Goal: Information Seeking & Learning: Learn about a topic

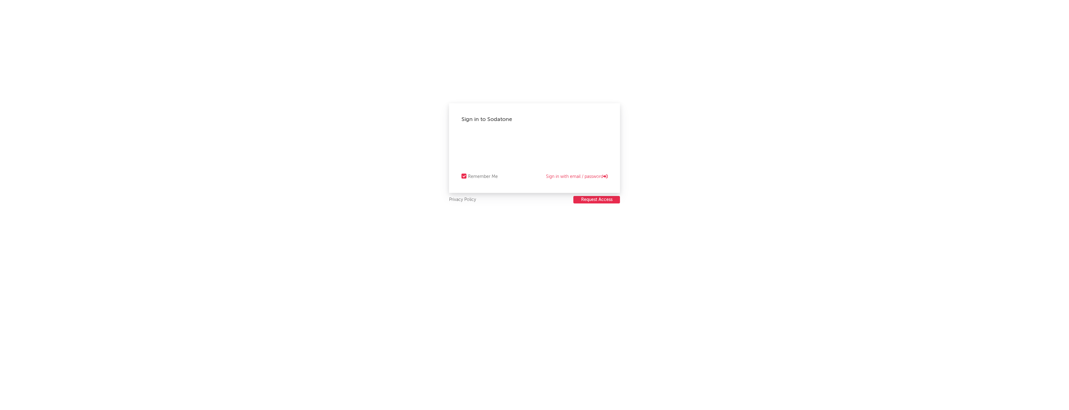
select select "recorded_music"
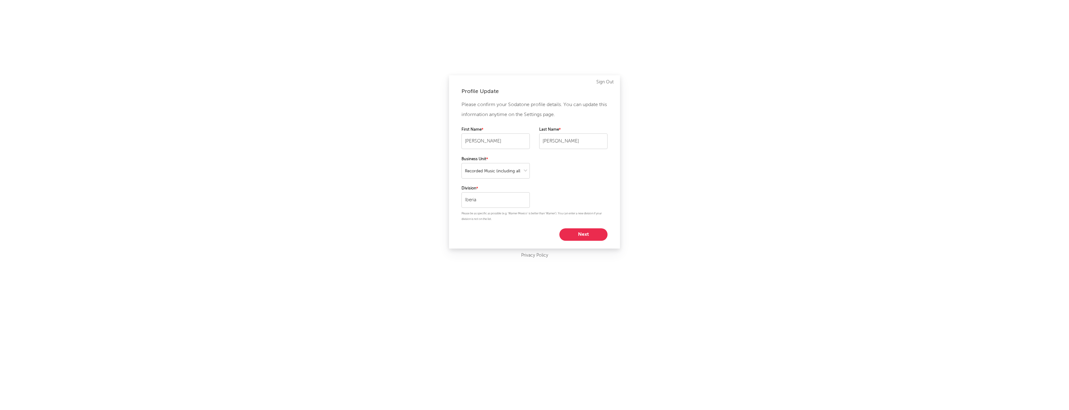
click at [599, 236] on button "Next" at bounding box center [583, 234] width 48 height 12
select select "other"
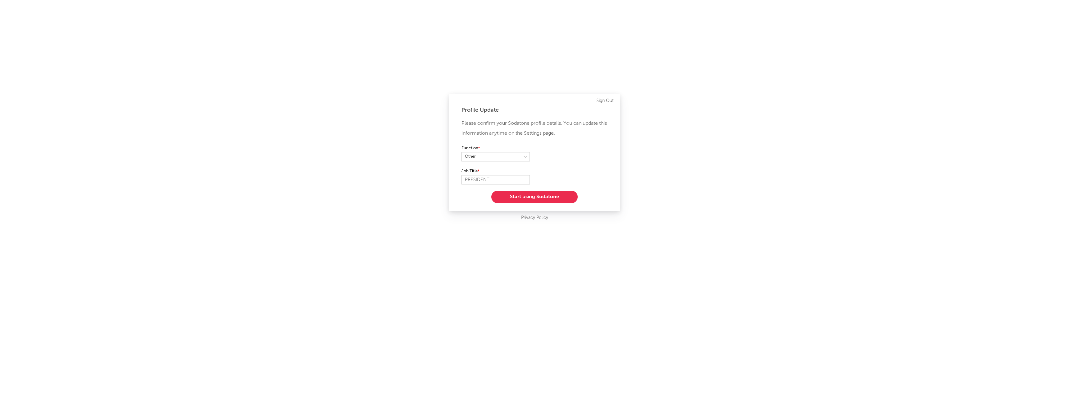
click at [552, 198] on button "Start using Sodatone" at bounding box center [534, 196] width 86 height 12
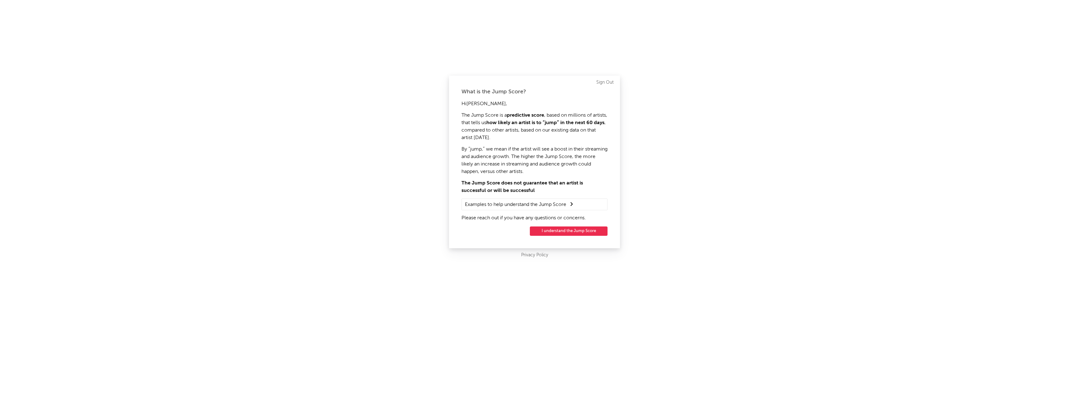
click at [567, 231] on button "I understand the Jump Score" at bounding box center [569, 230] width 78 height 9
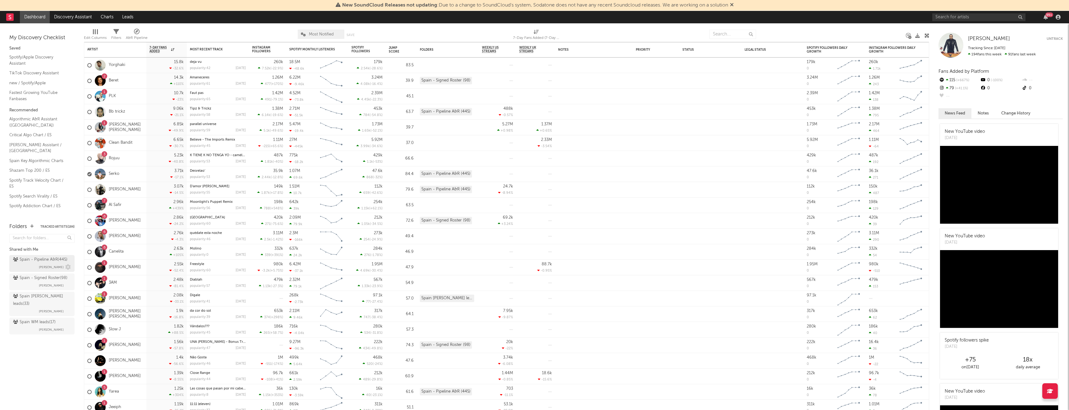
click at [43, 263] on span "[PERSON_NAME]" at bounding box center [51, 266] width 25 height 7
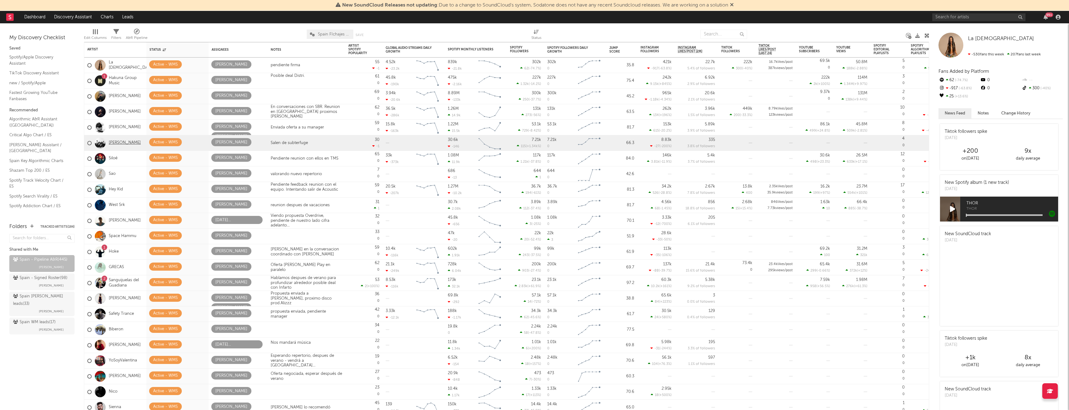
click at [119, 142] on link "[PERSON_NAME]" at bounding box center [125, 142] width 32 height 5
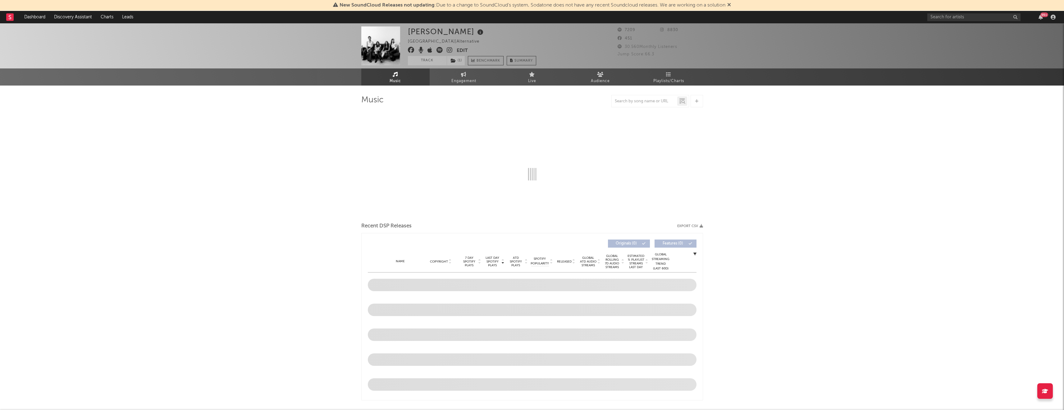
select select "6m"
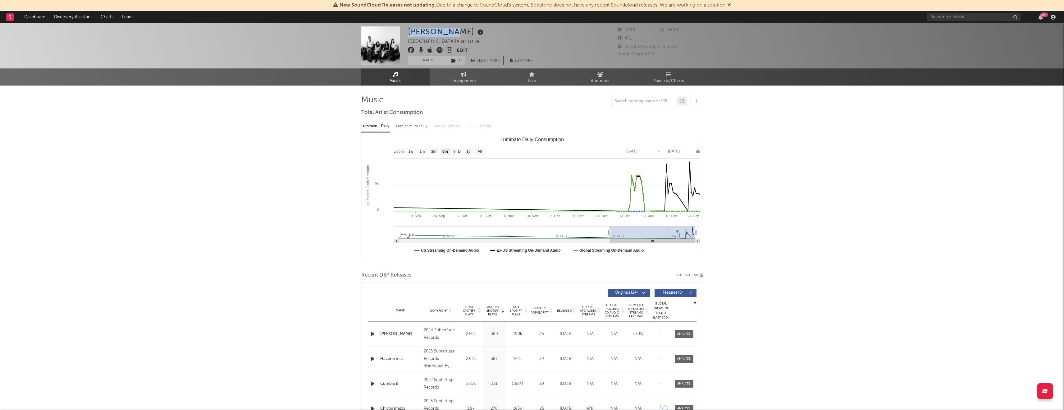
drag, startPoint x: 410, startPoint y: 30, endPoint x: 449, endPoint y: 30, distance: 39.2
click at [449, 30] on div "[PERSON_NAME]" at bounding box center [446, 31] width 77 height 10
copy div "[PERSON_NAME]"
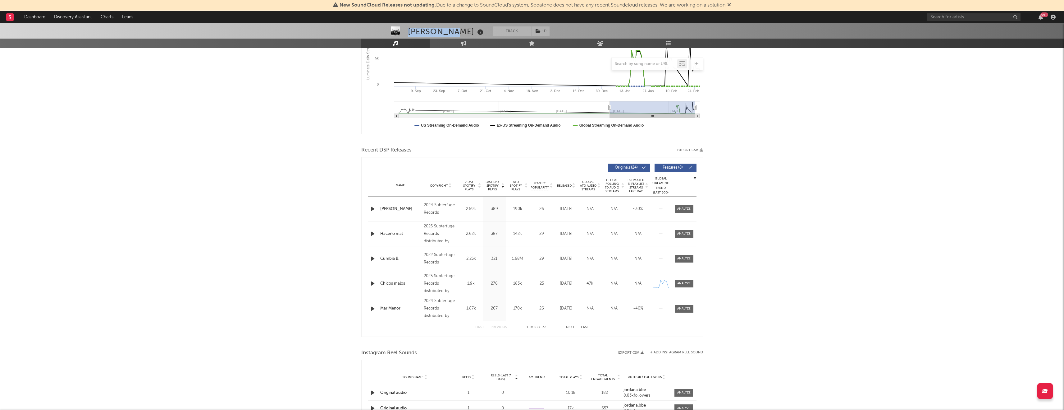
scroll to position [63, 0]
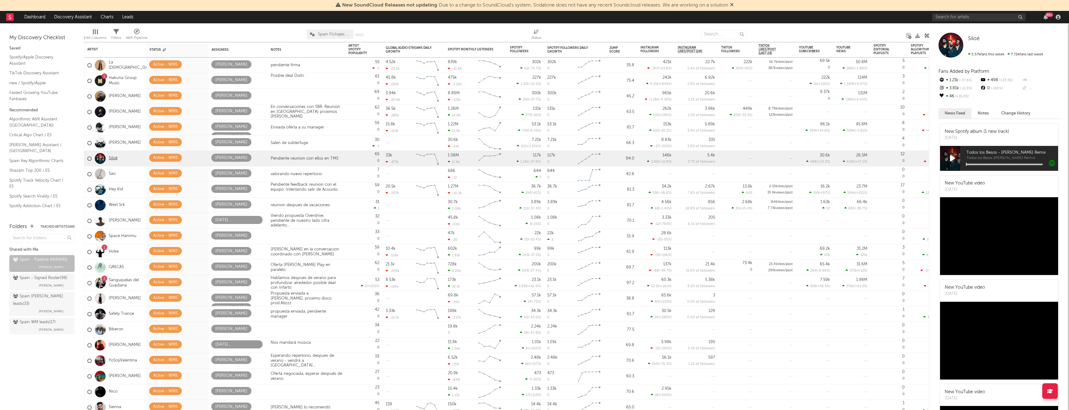
click at [115, 158] on link "Siloé" at bounding box center [113, 158] width 9 height 5
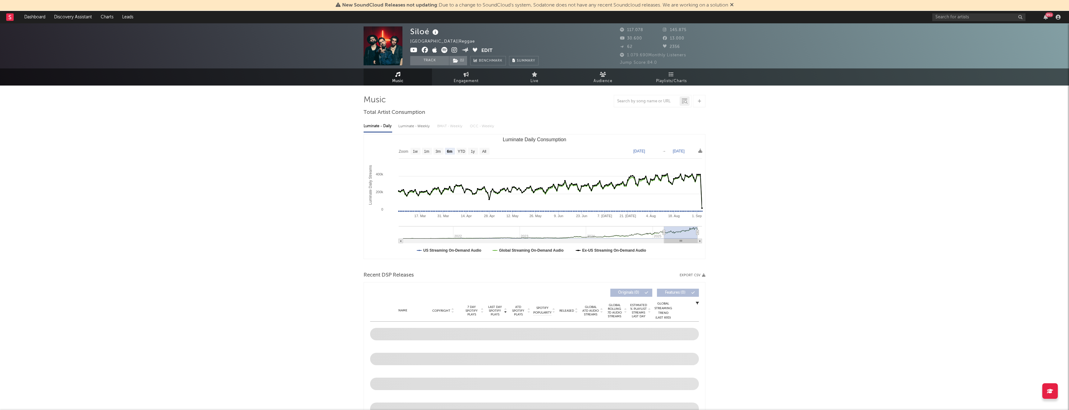
select select "6m"
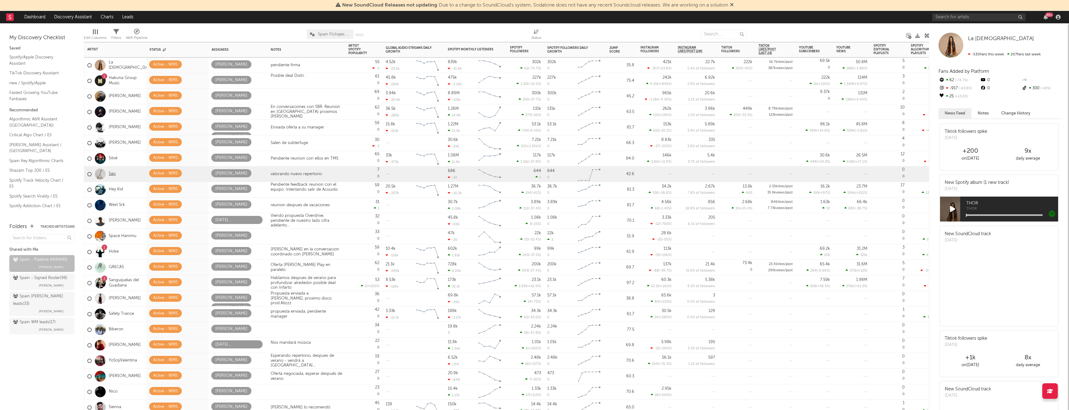
drag, startPoint x: 116, startPoint y: 173, endPoint x: 112, endPoint y: 173, distance: 3.4
click at [116, 173] on div "Sao" at bounding box center [115, 174] width 62 height 16
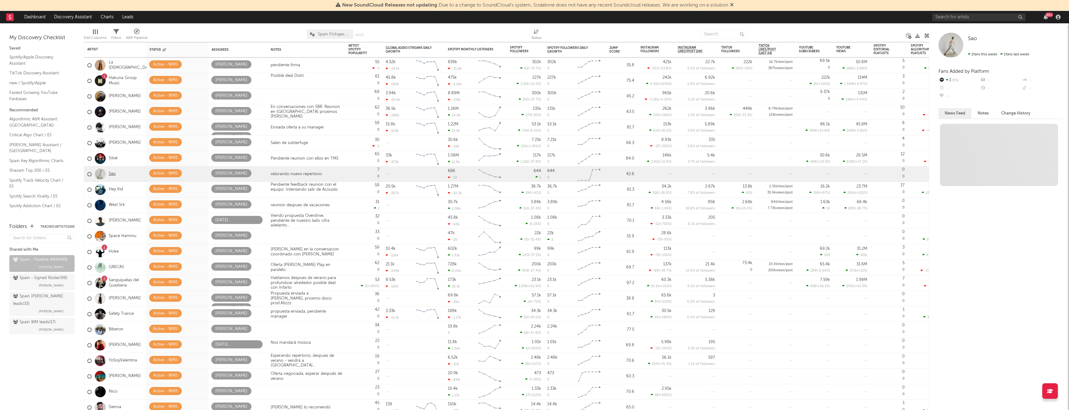
click at [112, 173] on link "Sao" at bounding box center [112, 173] width 7 height 5
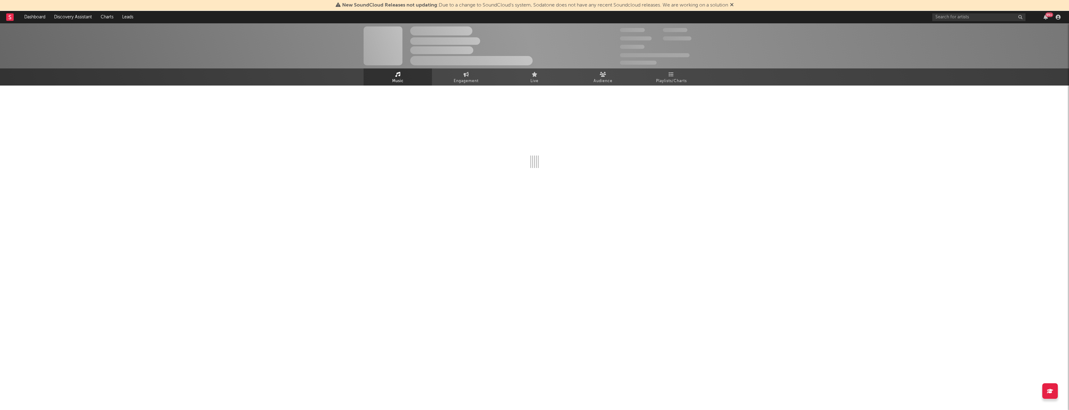
select select "1w"
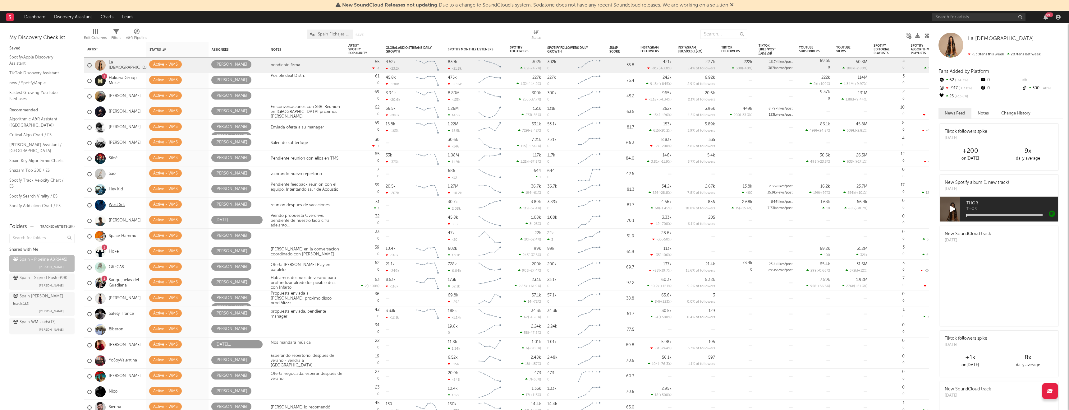
click at [122, 205] on link "West Srk" at bounding box center [117, 204] width 16 height 5
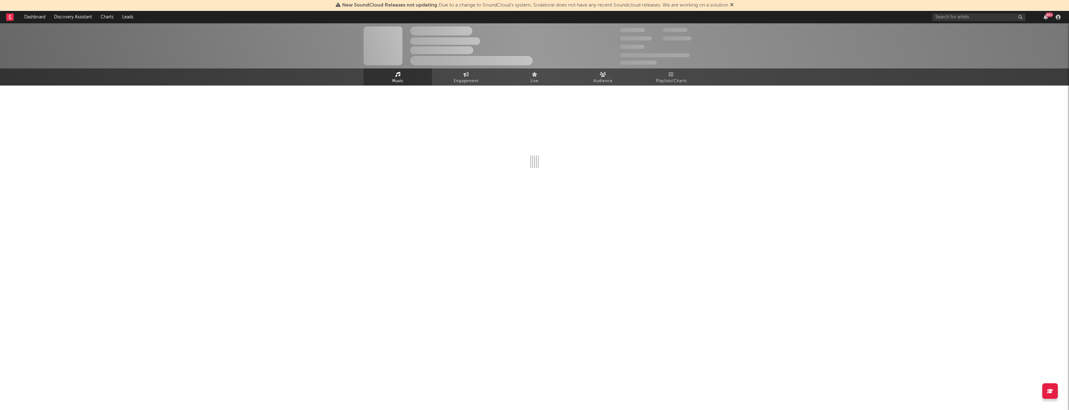
select select "6m"
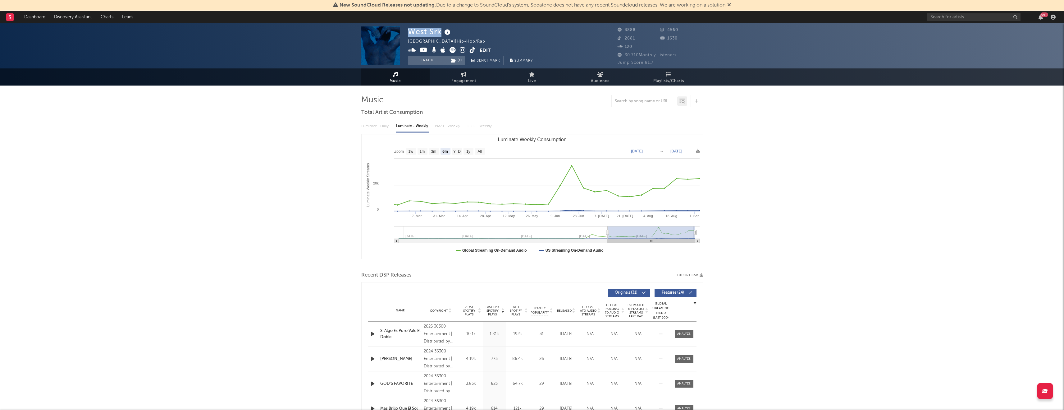
drag, startPoint x: 409, startPoint y: 31, endPoint x: 443, endPoint y: 32, distance: 33.9
click at [443, 32] on div "West Srk" at bounding box center [430, 31] width 44 height 10
copy div "West Srk"
